Goal: Information Seeking & Learning: Learn about a topic

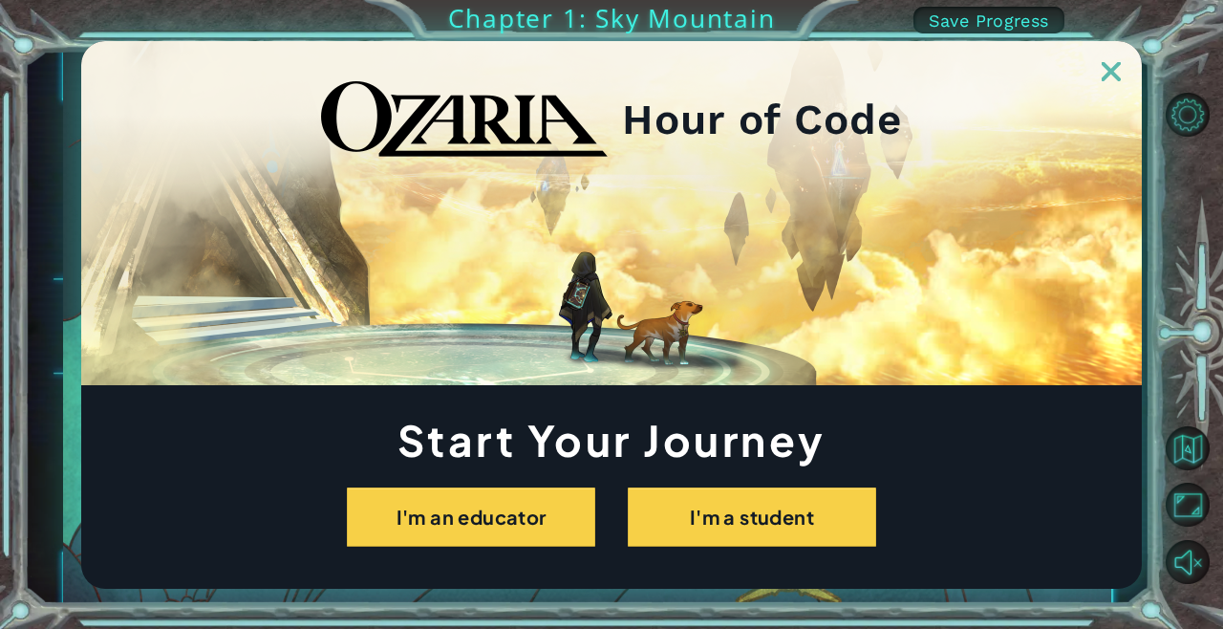
click at [1118, 76] on img at bounding box center [1111, 71] width 19 height 19
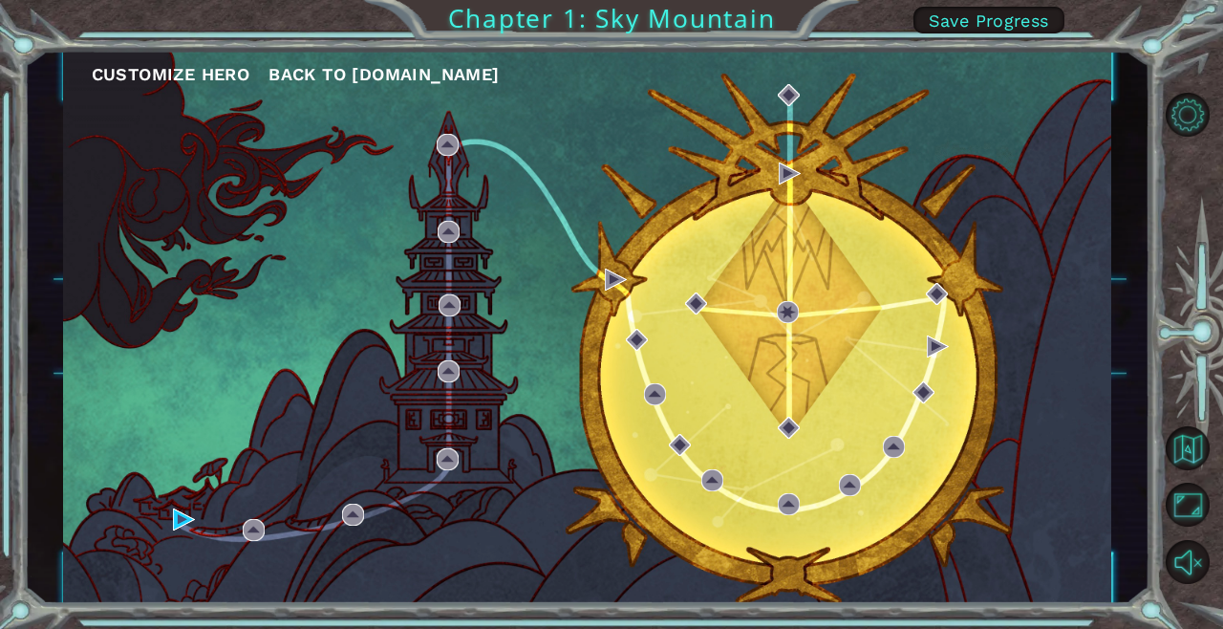
click at [172, 515] on div "Customize Hero Back to [DOMAIN_NAME]" at bounding box center [587, 327] width 1048 height 553
click at [1192, 557] on button "Unmute" at bounding box center [1188, 562] width 44 height 44
click at [1192, 557] on button "Mute" at bounding box center [1188, 562] width 44 height 44
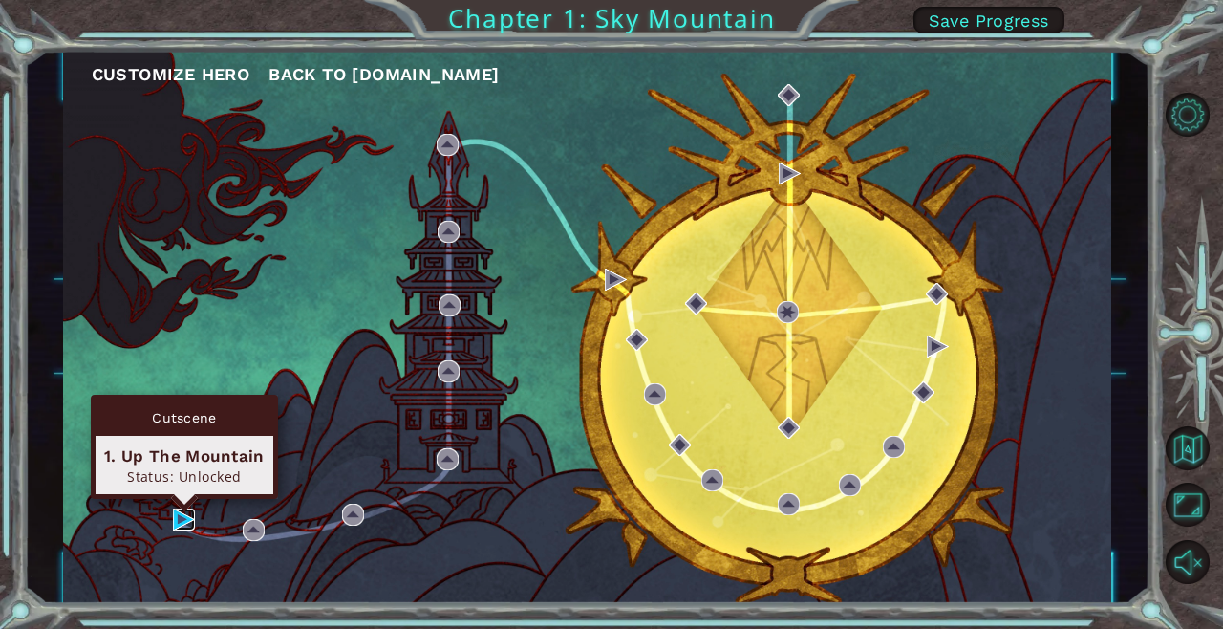
click at [190, 519] on img at bounding box center [184, 519] width 22 height 22
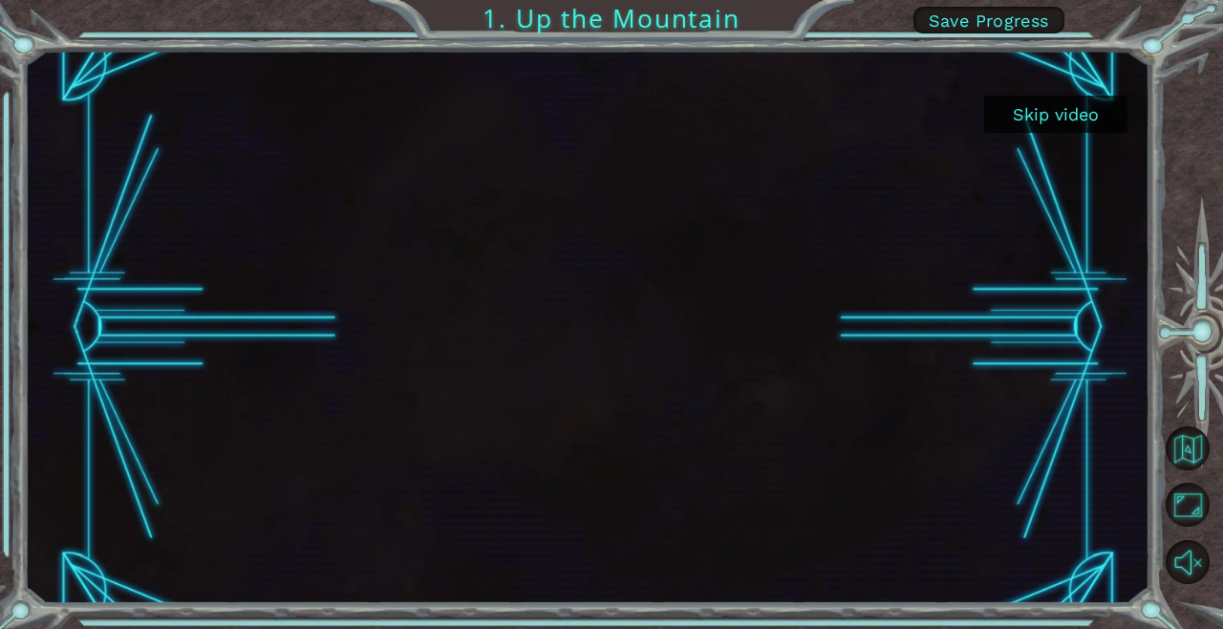
click at [1050, 110] on button "Skip video" at bounding box center [1055, 114] width 143 height 37
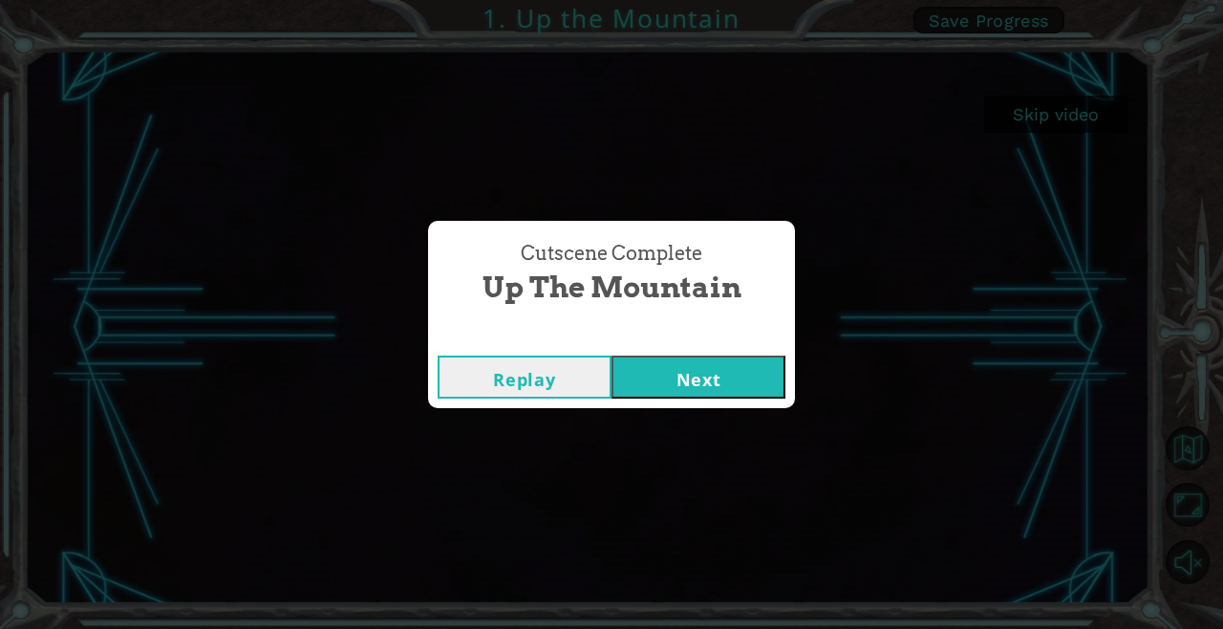
click at [684, 374] on button "Next" at bounding box center [699, 376] width 174 height 43
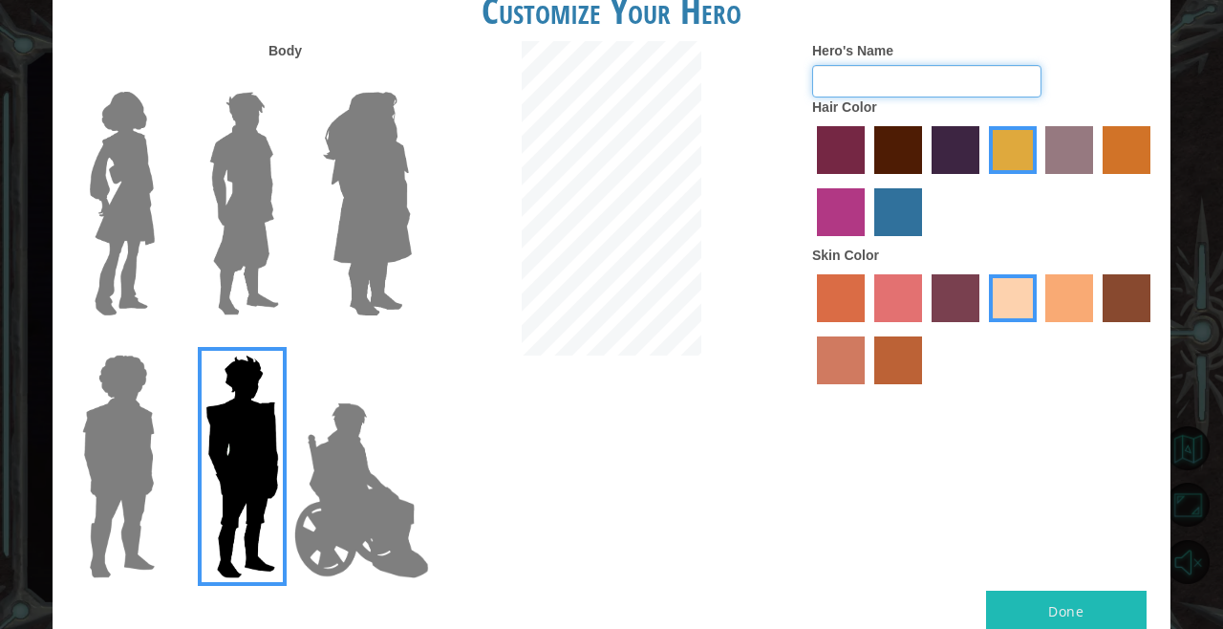
click at [910, 97] on input "Hero's Name" at bounding box center [926, 81] width 229 height 32
type input "mari"
click at [1046, 601] on button "Done" at bounding box center [1066, 612] width 161 height 43
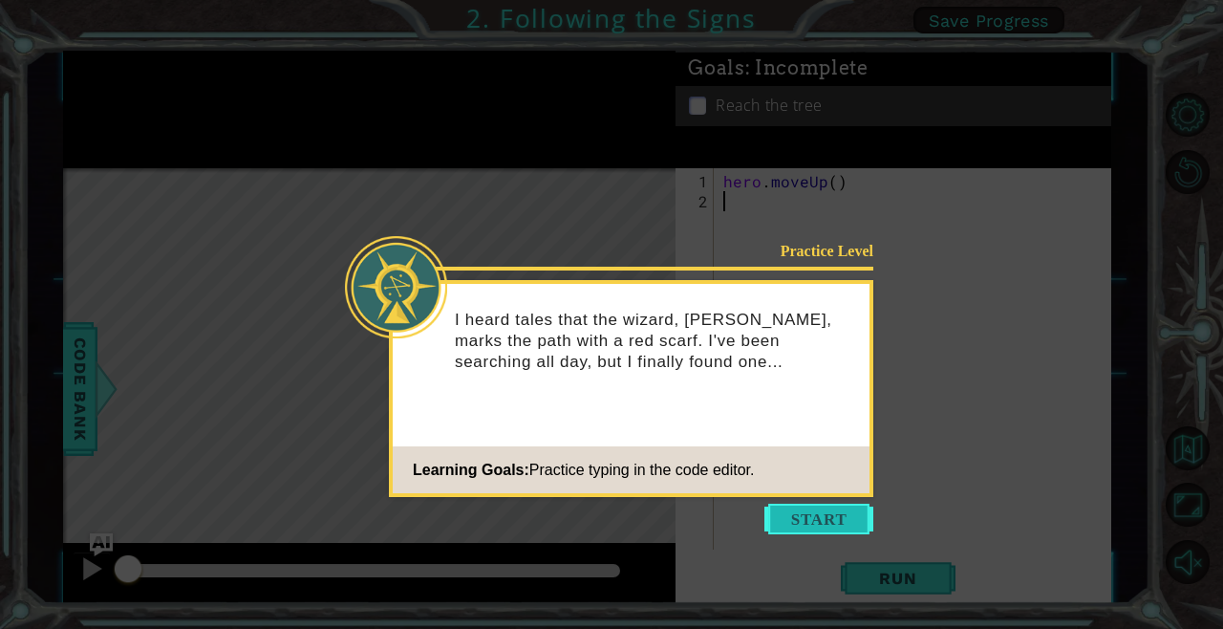
click at [860, 527] on button "Start" at bounding box center [818, 519] width 109 height 31
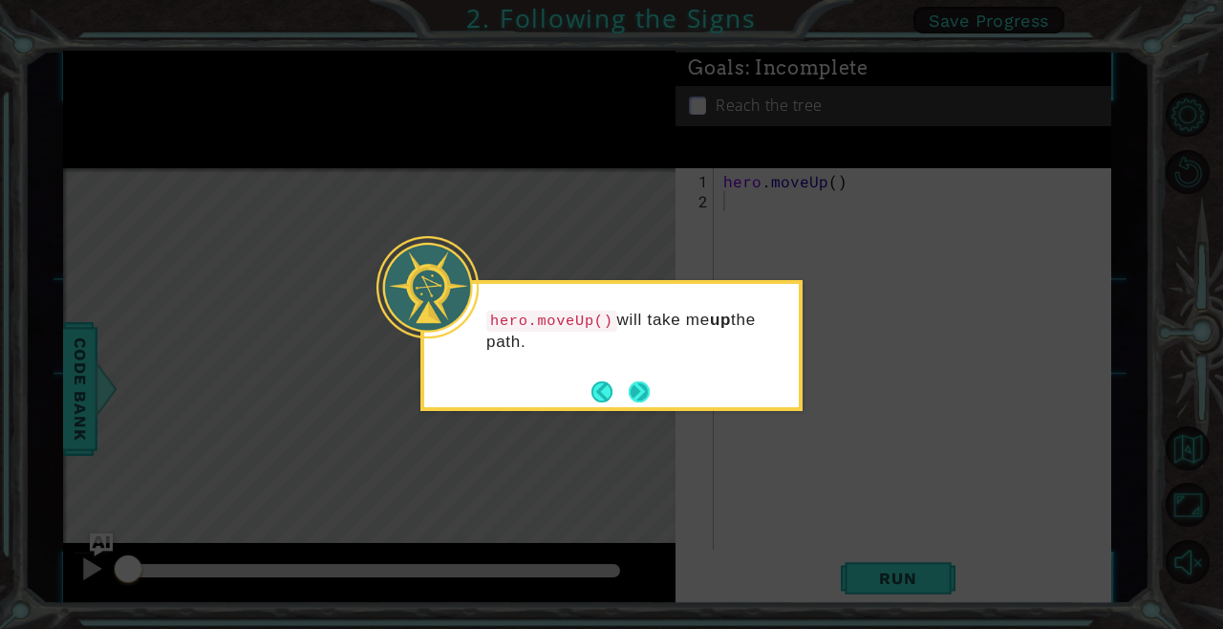
click at [640, 389] on button "Next" at bounding box center [640, 392] width 32 height 32
click at [640, 389] on div "Level Map" at bounding box center [504, 449] width 883 height 563
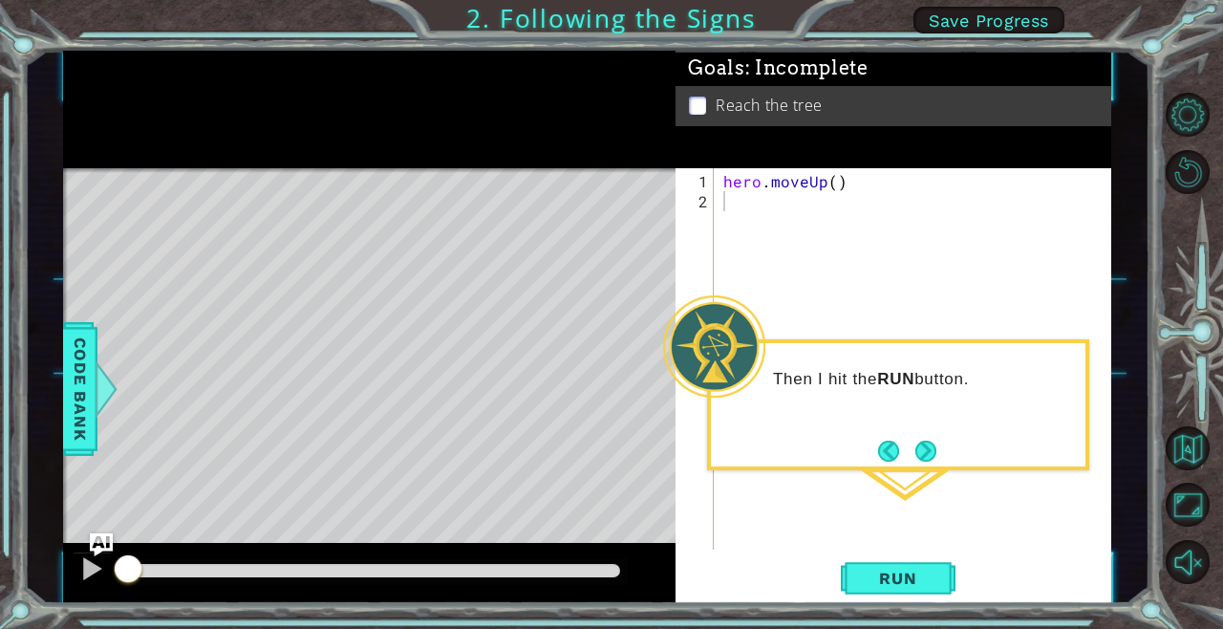
click at [999, 0] on div "1 ההההההההההההההההההההההההההההההההההההההההההההההההההההההההההההההההההההההההההההה…" at bounding box center [611, 314] width 1223 height 629
